Goal: Use online tool/utility: Use online tool/utility

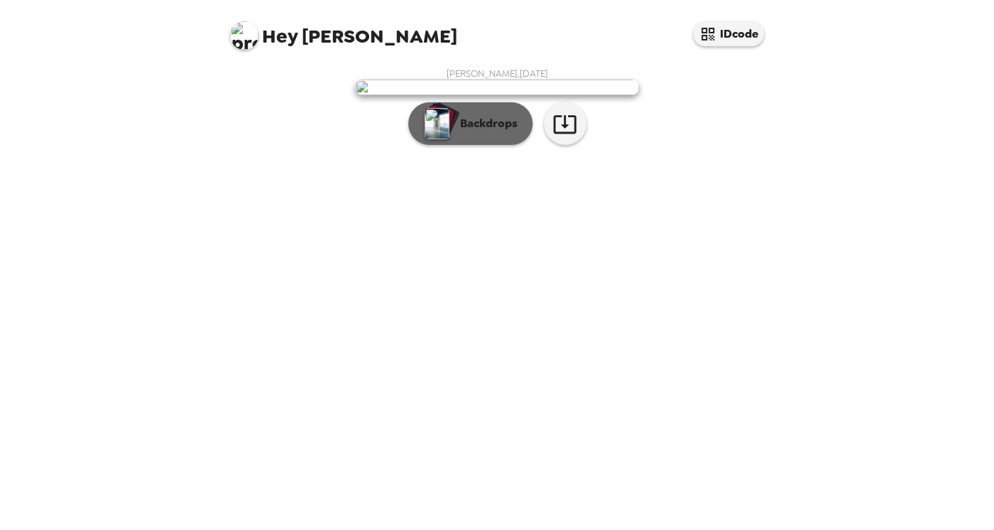
click at [489, 132] on p "Backdrops" at bounding box center [485, 123] width 65 height 17
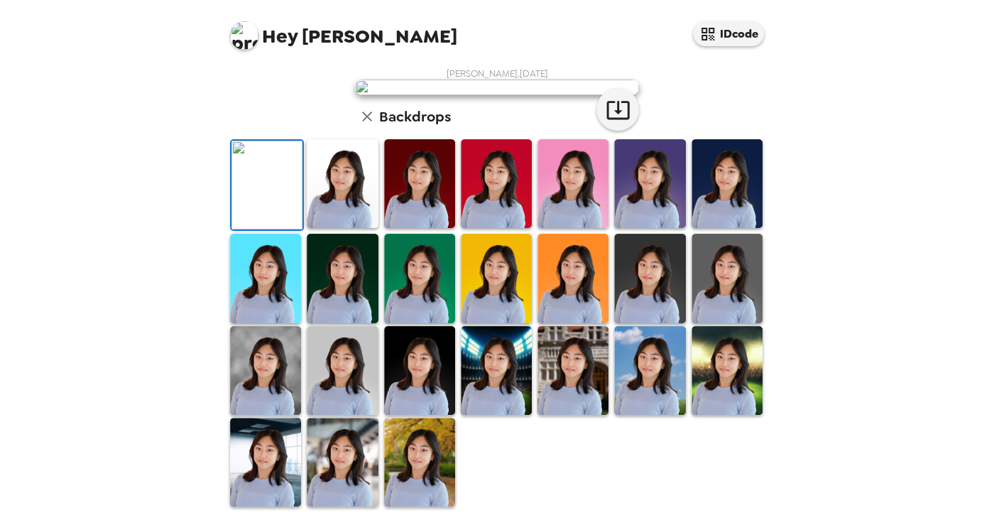
scroll to position [182, 0]
click at [360, 228] on img at bounding box center [342, 183] width 71 height 89
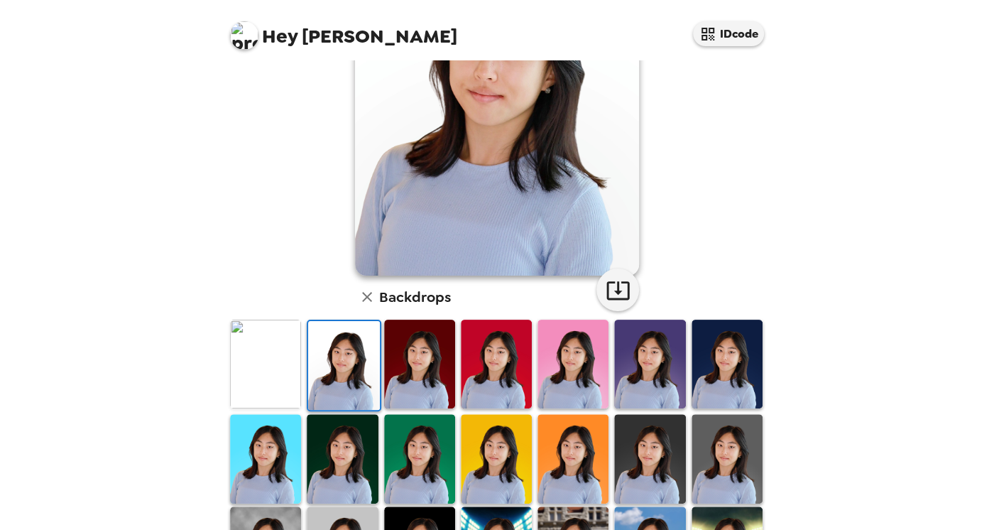
scroll to position [160, 0]
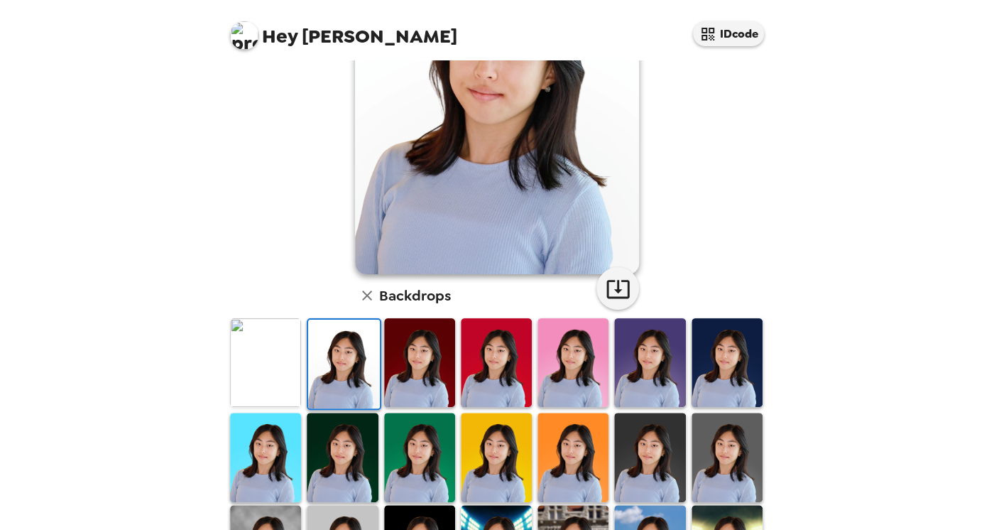
click at [261, 357] on img at bounding box center [265, 362] width 71 height 89
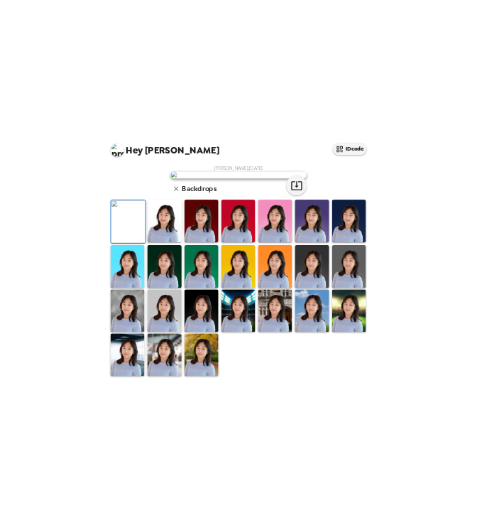
scroll to position [0, 0]
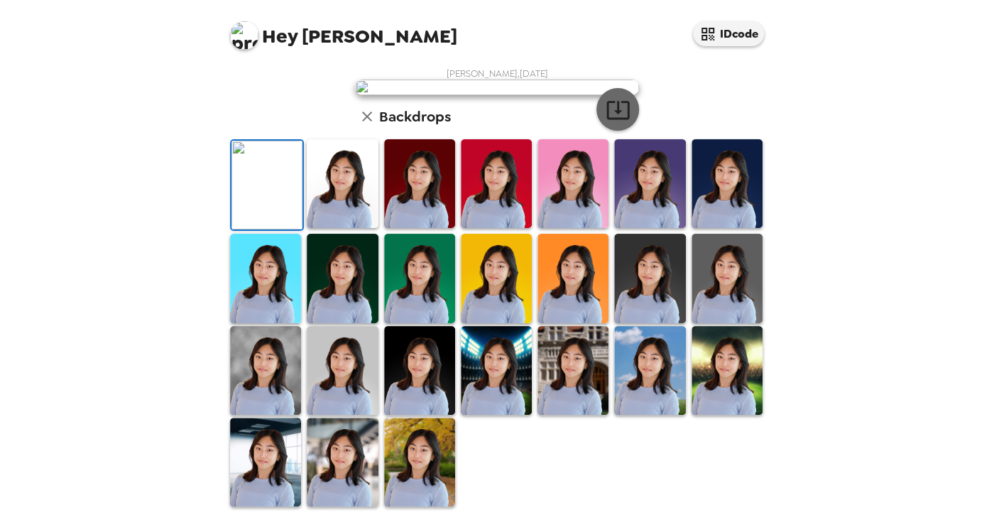
click at [613, 122] on icon "button" at bounding box center [618, 109] width 25 height 25
